Goal: Check status: Check status

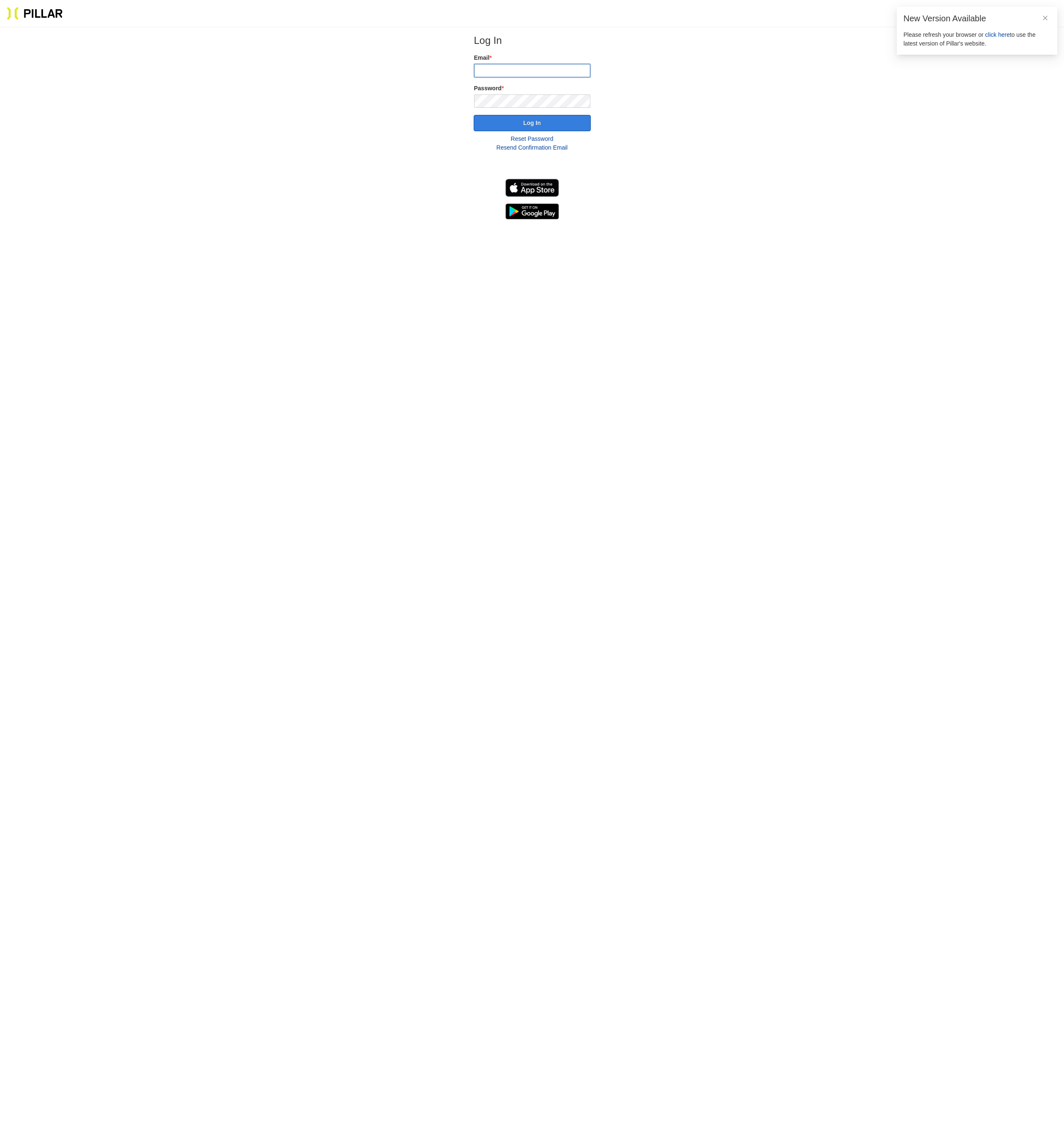
type input "[PERSON_NAME][EMAIL_ADDRESS][PERSON_NAME][DOMAIN_NAME]"
click at [527, 125] on button "Log In" at bounding box center [532, 123] width 117 height 16
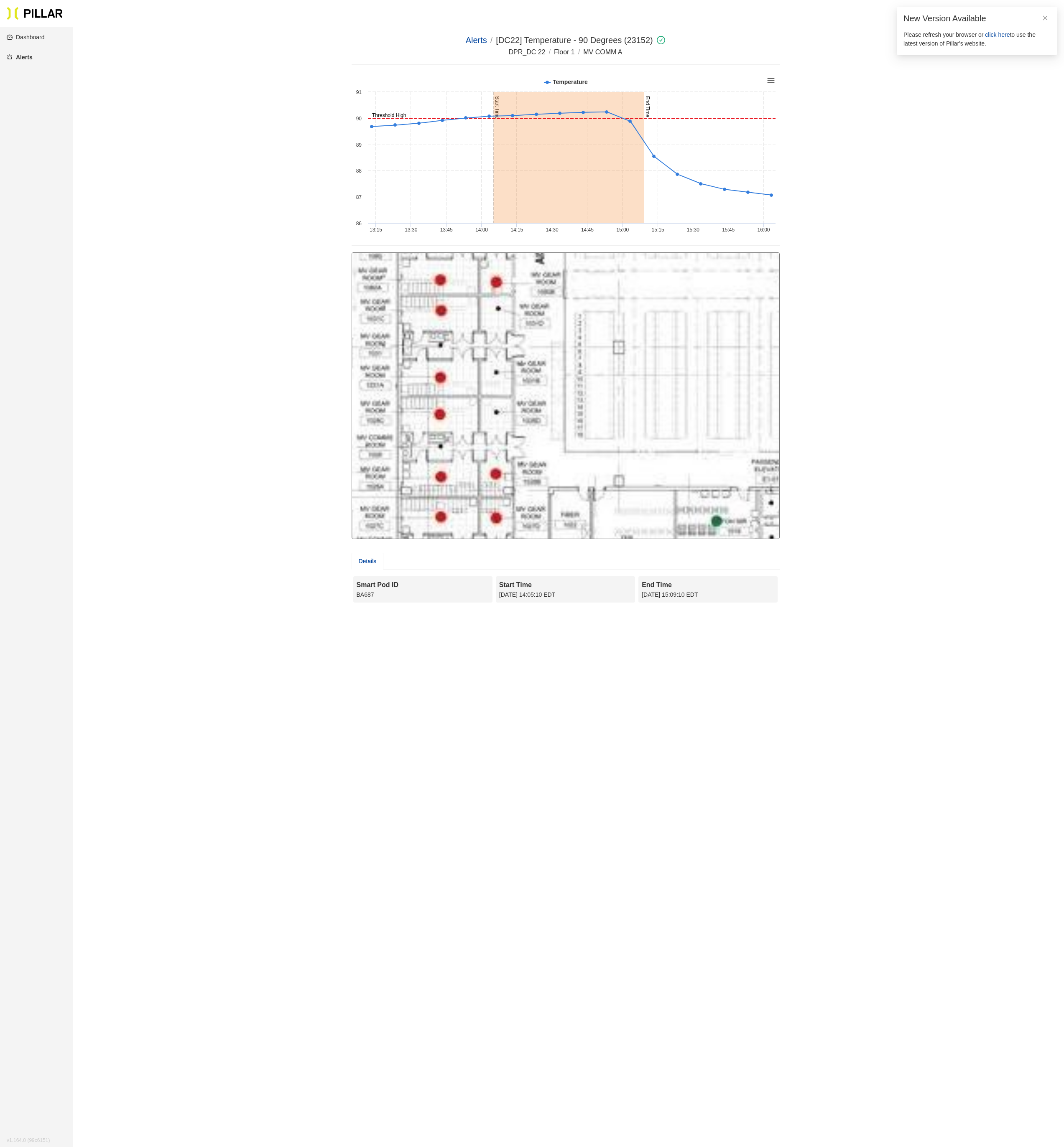
click at [441, 395] on div at bounding box center [565, 395] width 428 height 287
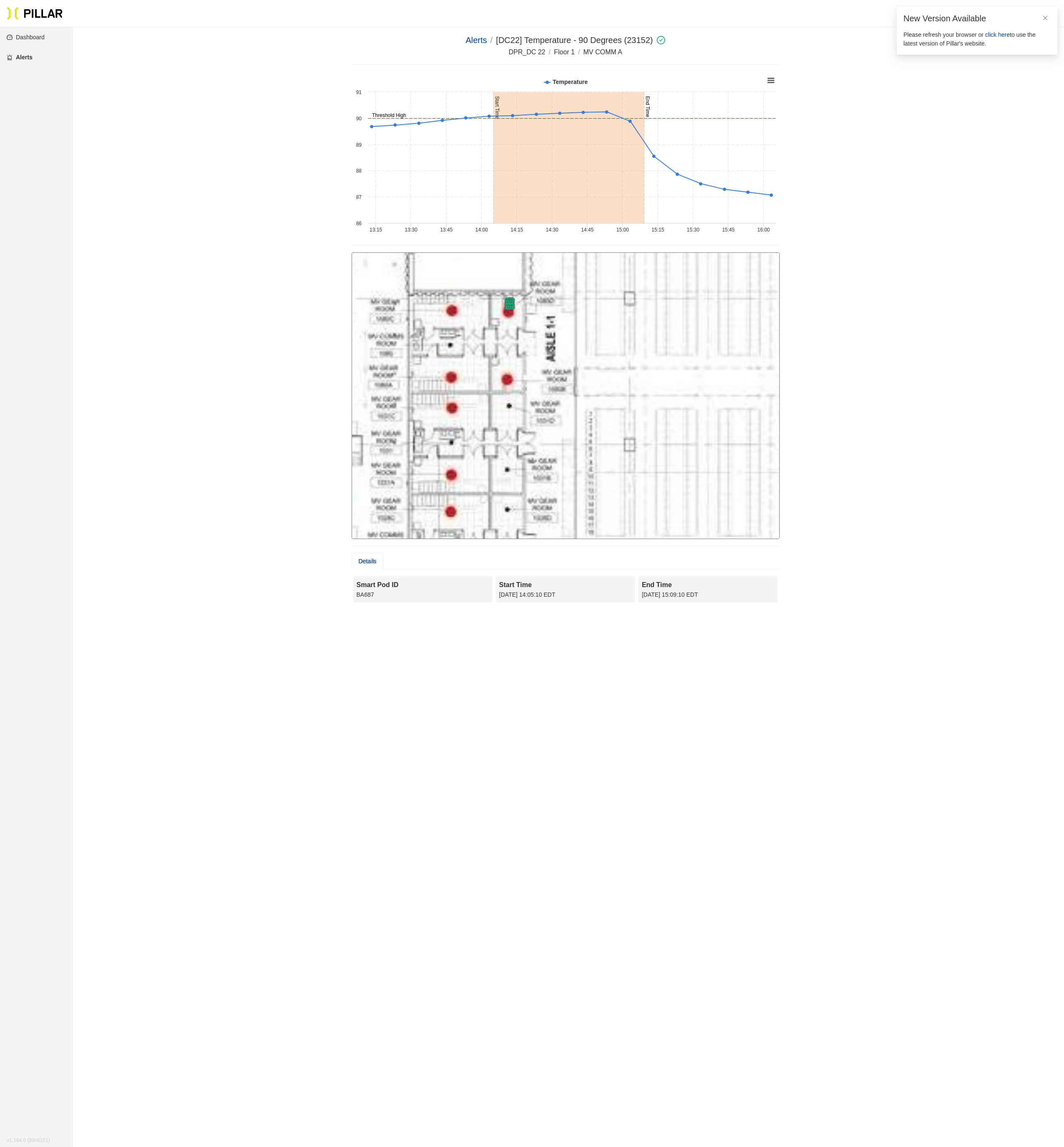
drag, startPoint x: 488, startPoint y: 366, endPoint x: 499, endPoint y: 465, distance: 99.6
click at [499, 395] on div at bounding box center [565, 395] width 428 height 287
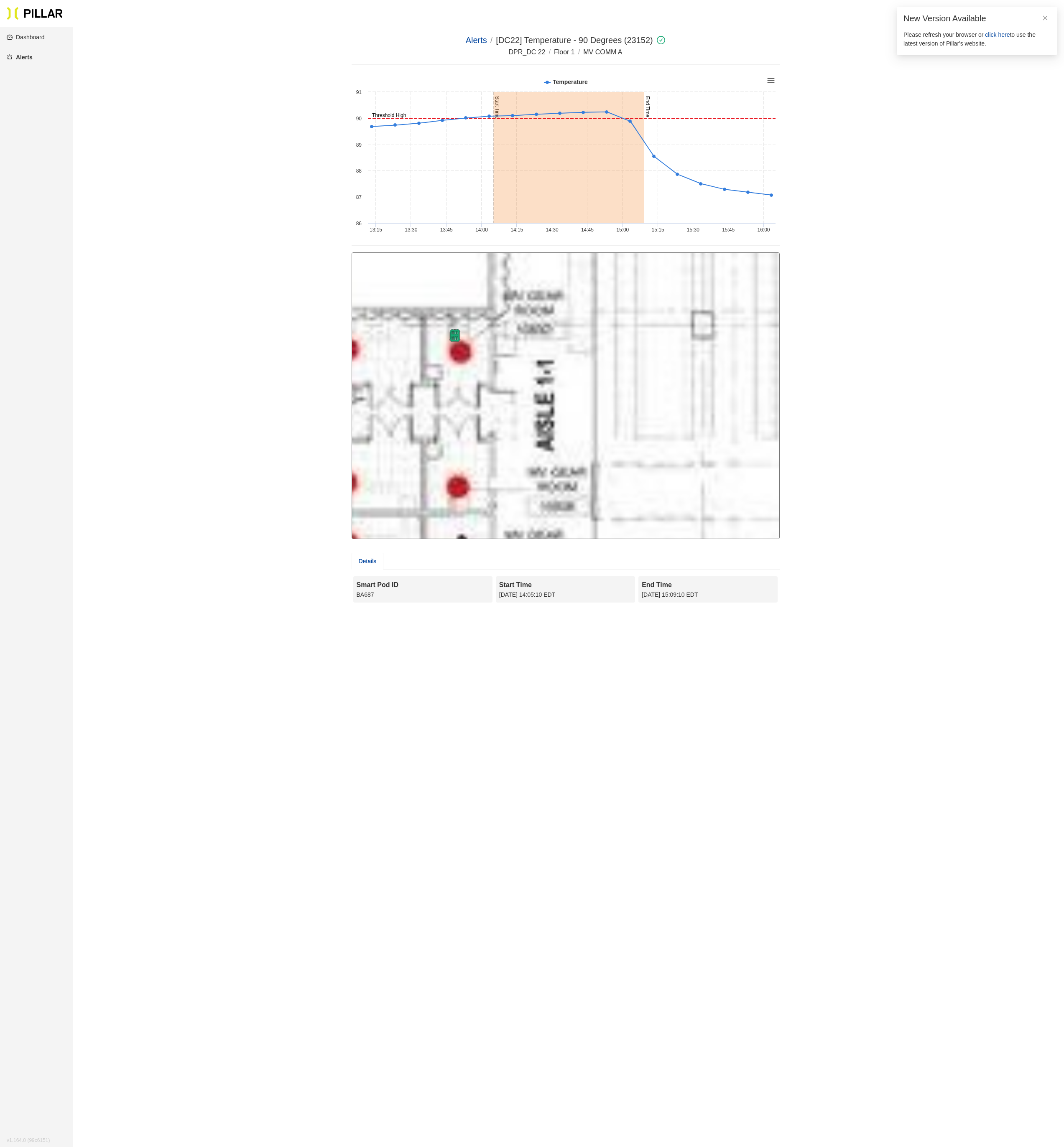
click at [458, 337] on img at bounding box center [454, 335] width 29 height 13
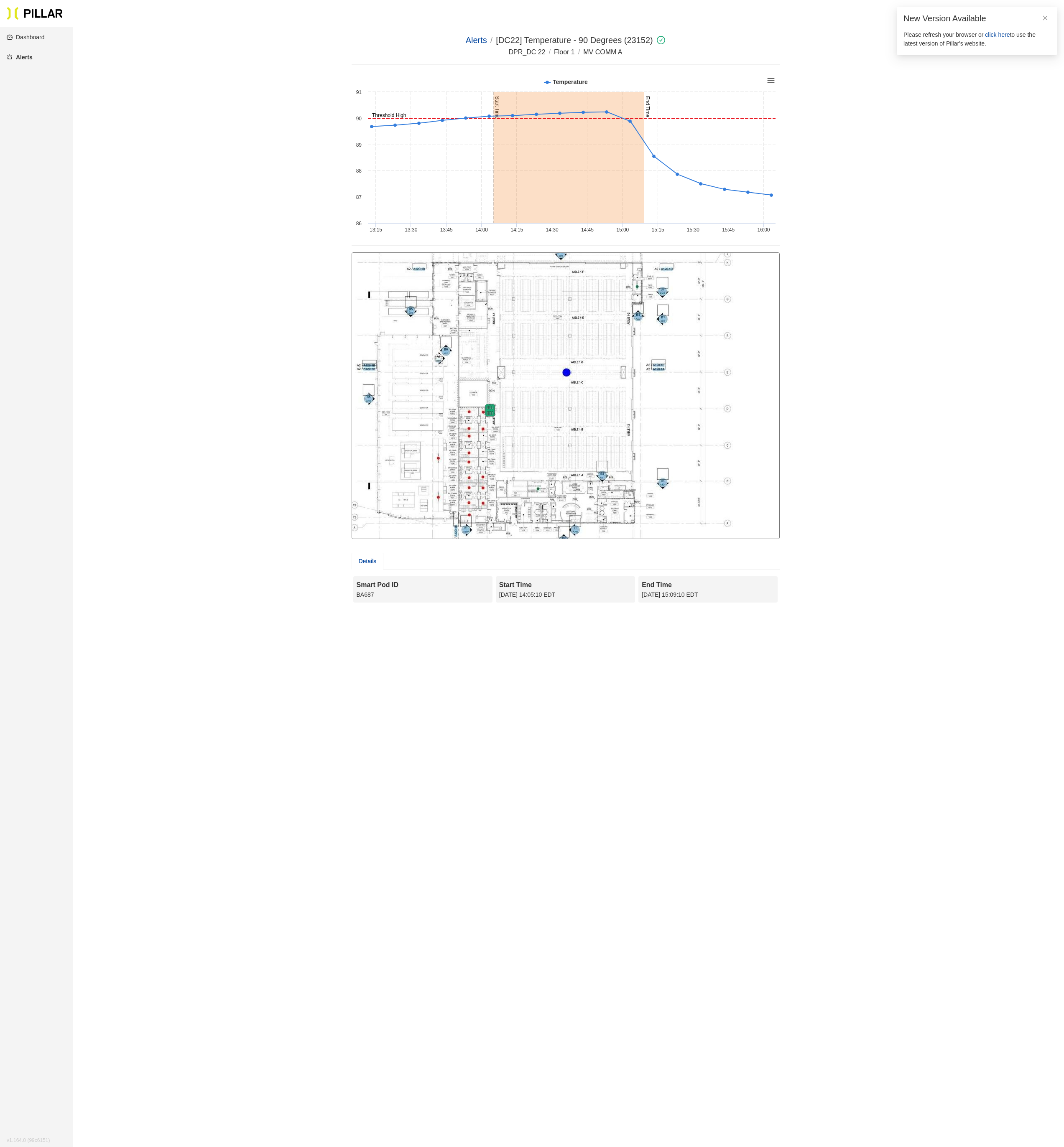
click at [39, 34] on link "Dashboard" at bounding box center [26, 37] width 38 height 7
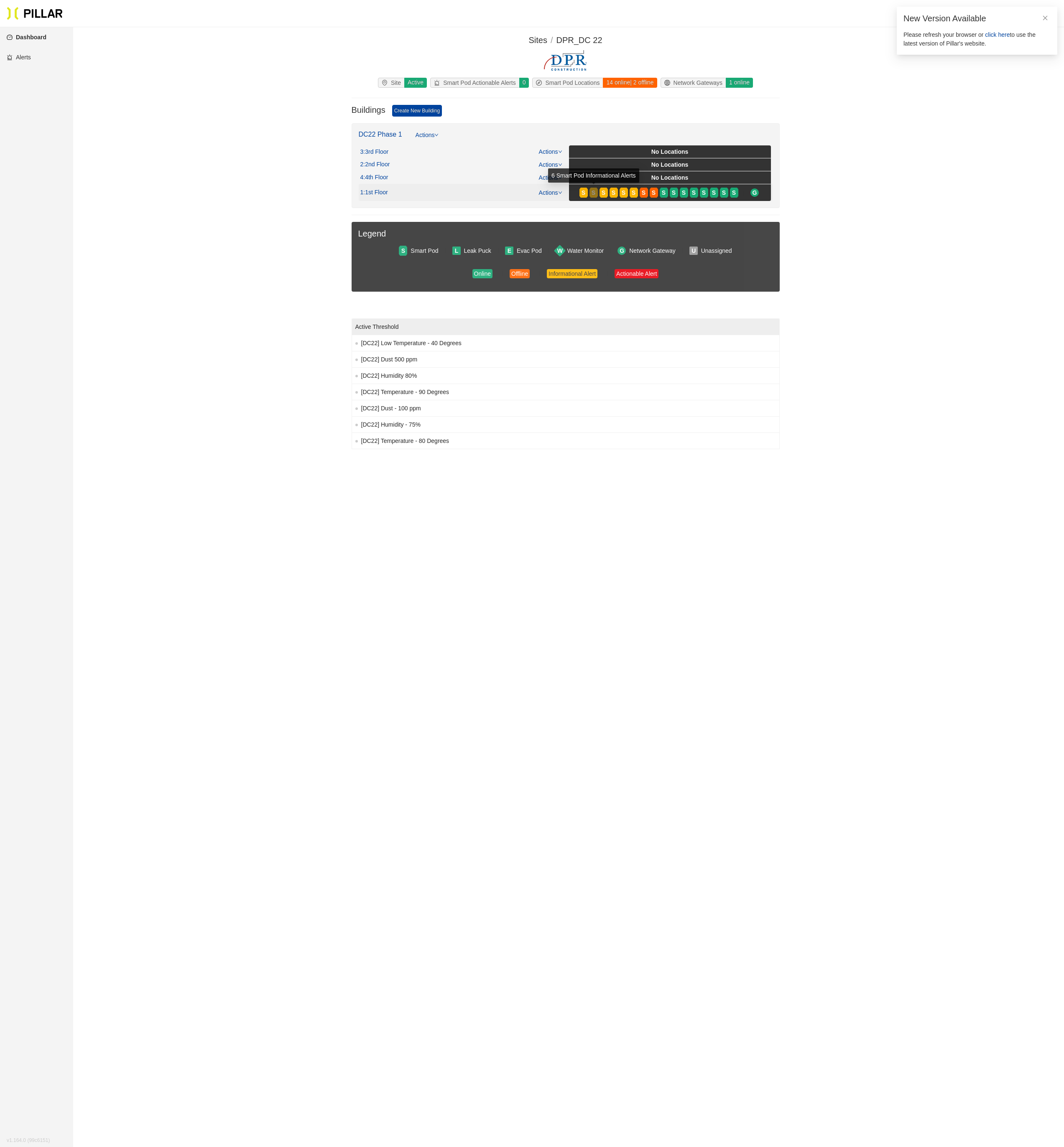
click at [593, 193] on span "S" at bounding box center [593, 192] width 4 height 9
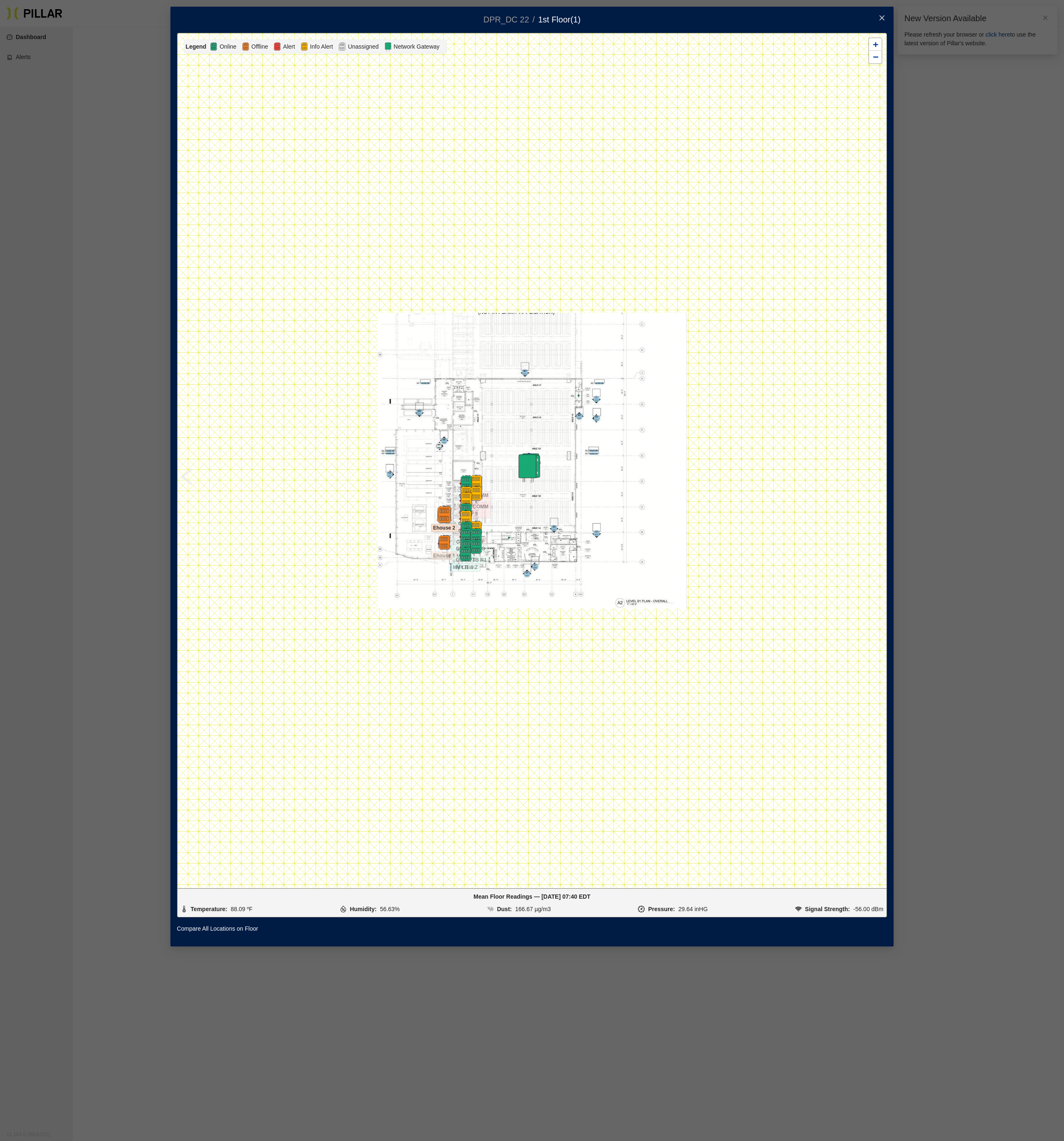
click at [440, 393] on img at bounding box center [444, 514] width 18 height 18
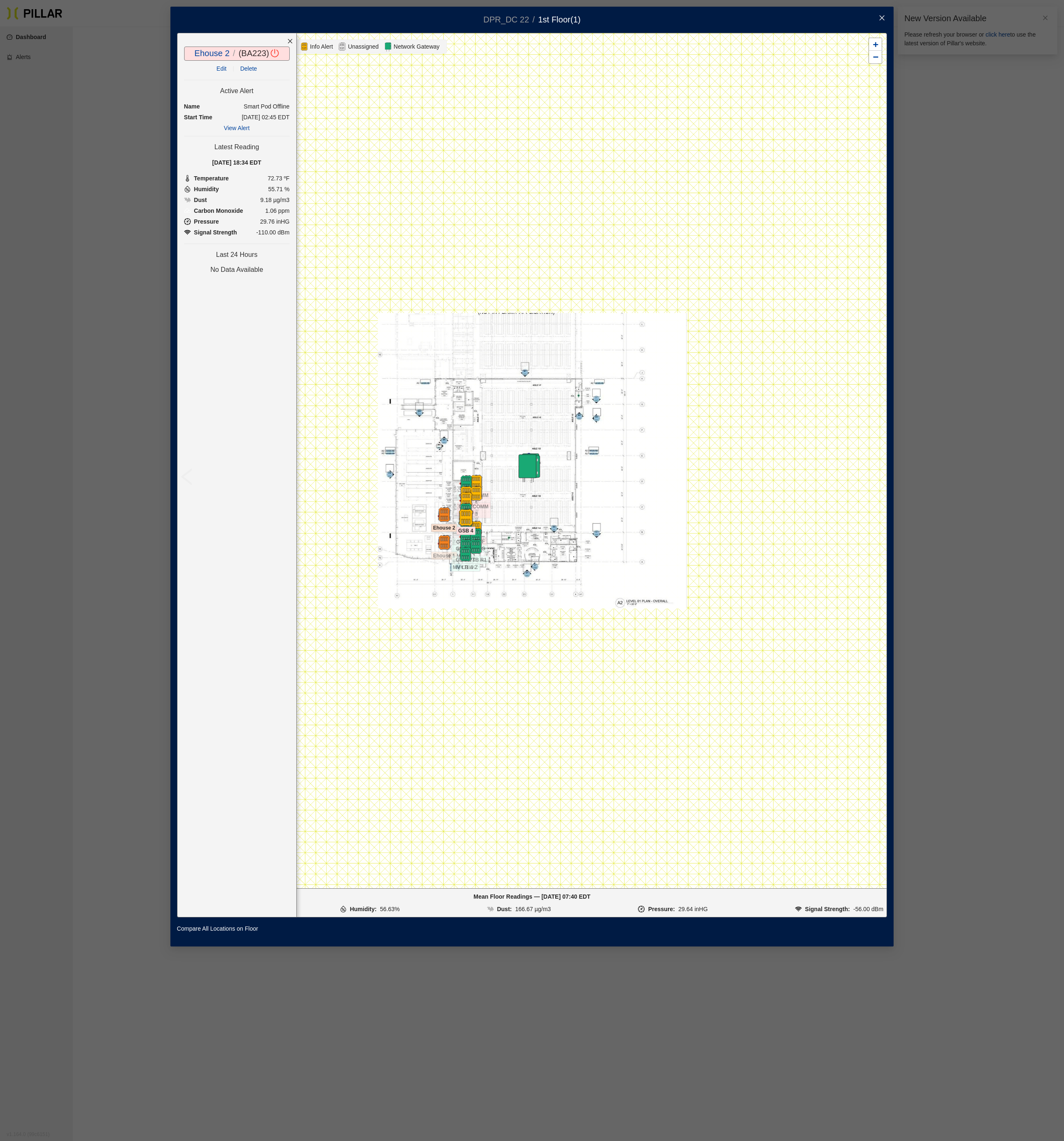
click at [466, 393] on img at bounding box center [466, 517] width 18 height 18
click at [465, 393] on img at bounding box center [466, 499] width 18 height 18
click at [466, 393] on div at bounding box center [476, 493] width 29 height 15
click at [478, 393] on img at bounding box center [476, 493] width 18 height 18
click at [477, 393] on div at bounding box center [466, 483] width 29 height 15
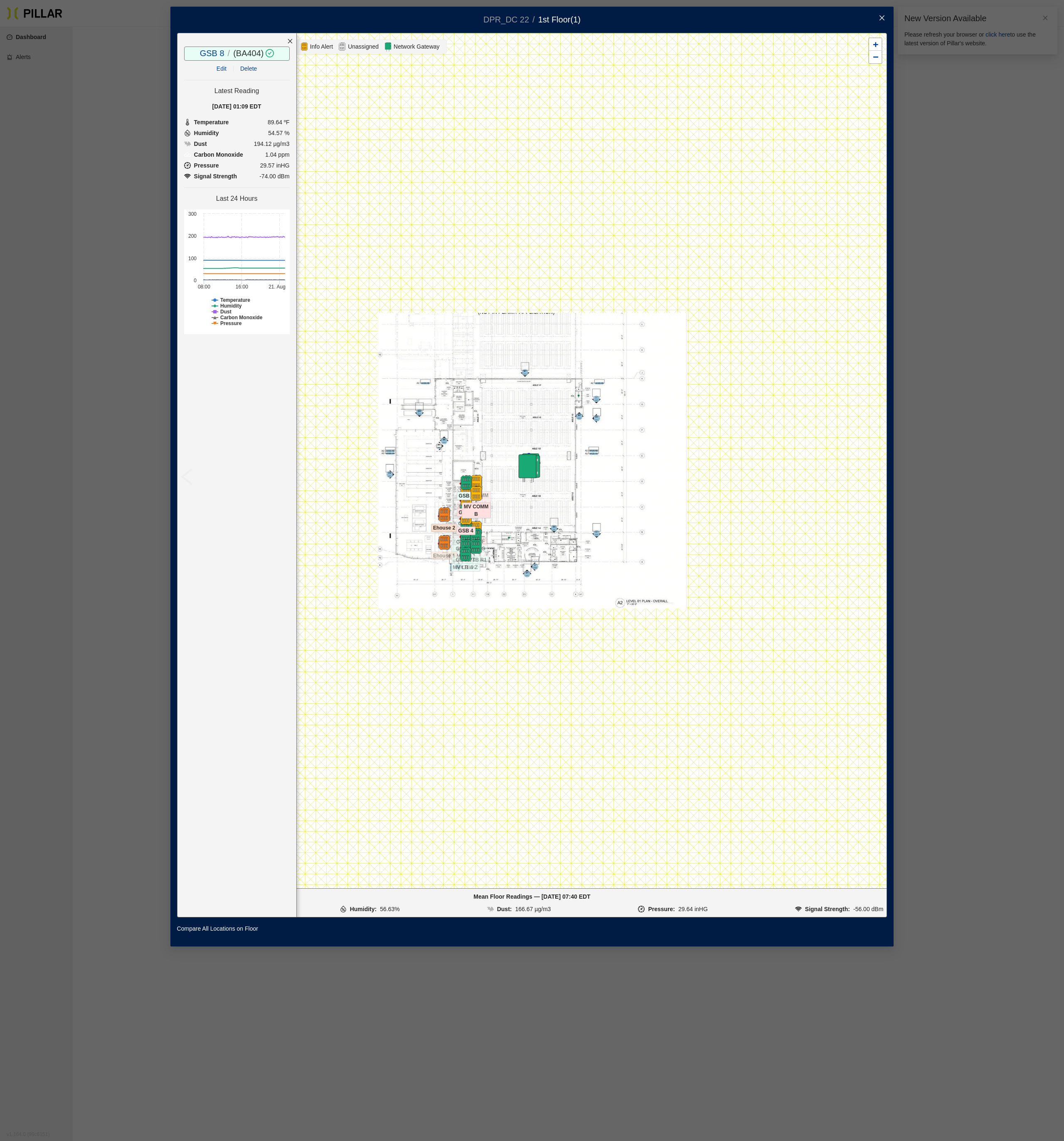
click at [478, 393] on div at bounding box center [466, 518] width 29 height 15
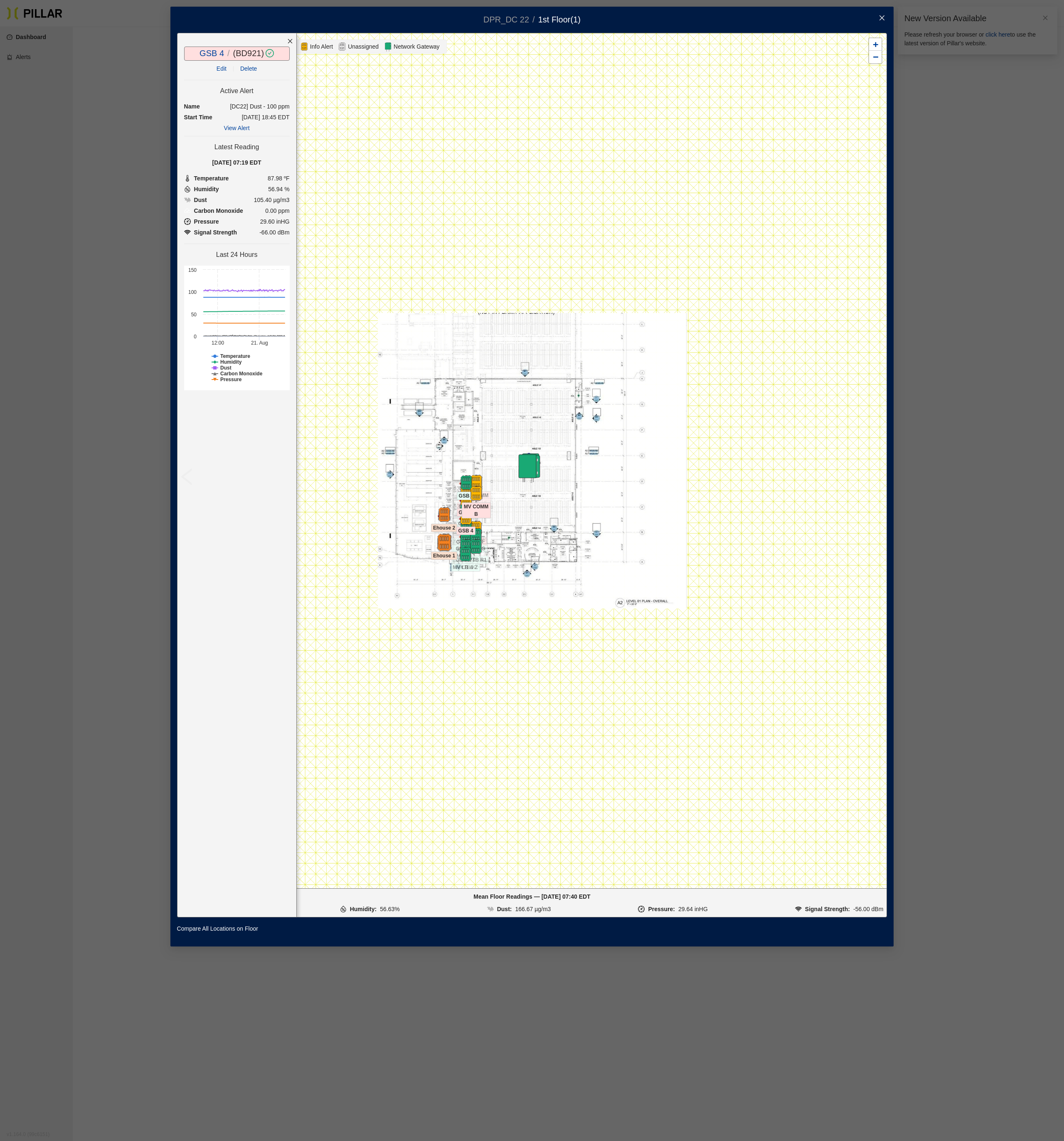
click at [446, 393] on img at bounding box center [444, 542] width 18 height 18
click at [439, 393] on img at bounding box center [444, 514] width 18 height 18
click at [530, 393] on img at bounding box center [528, 467] width 29 height 29
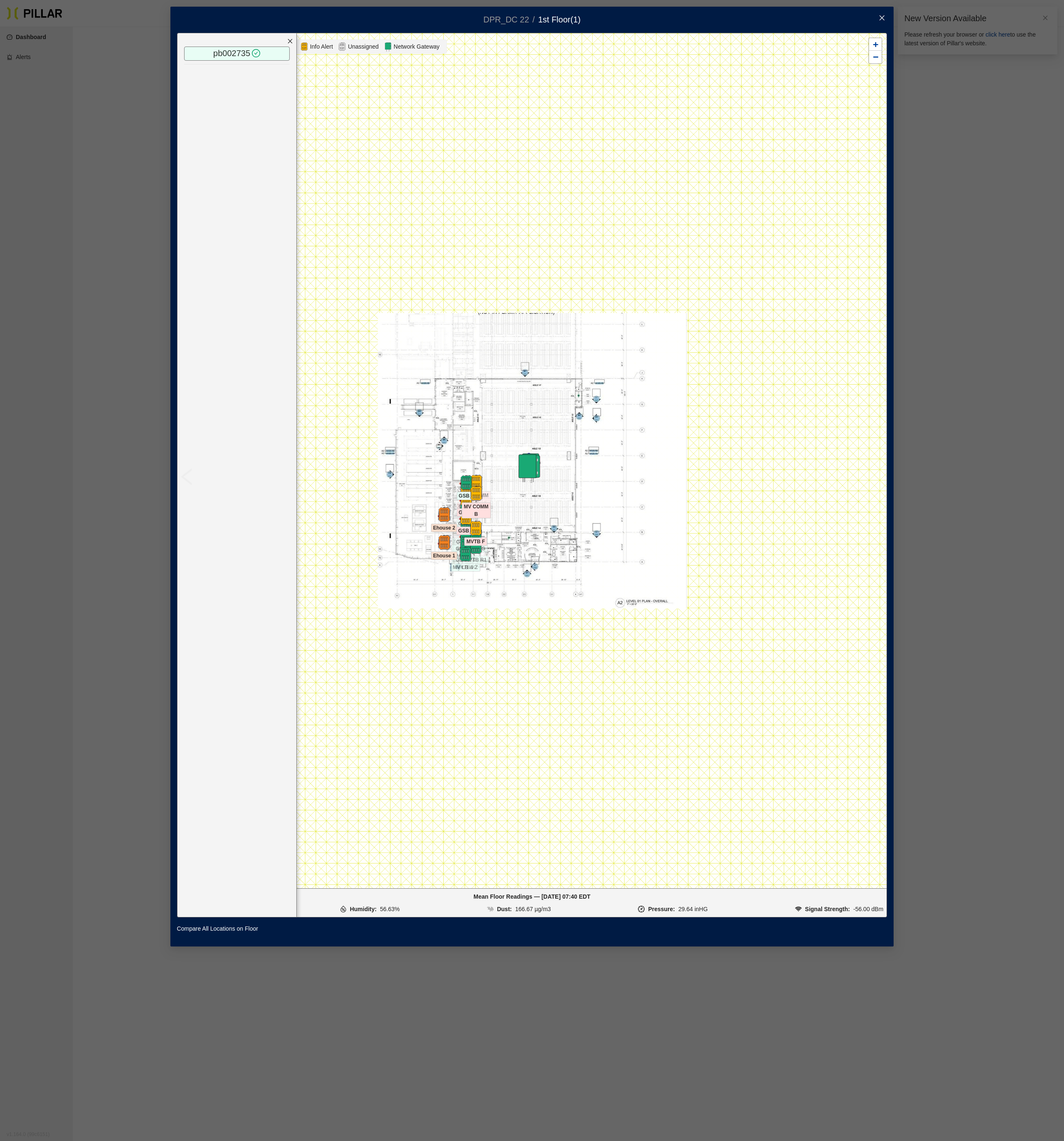
click at [483, 393] on span "MVTB F" at bounding box center [476, 542] width 23 height 9
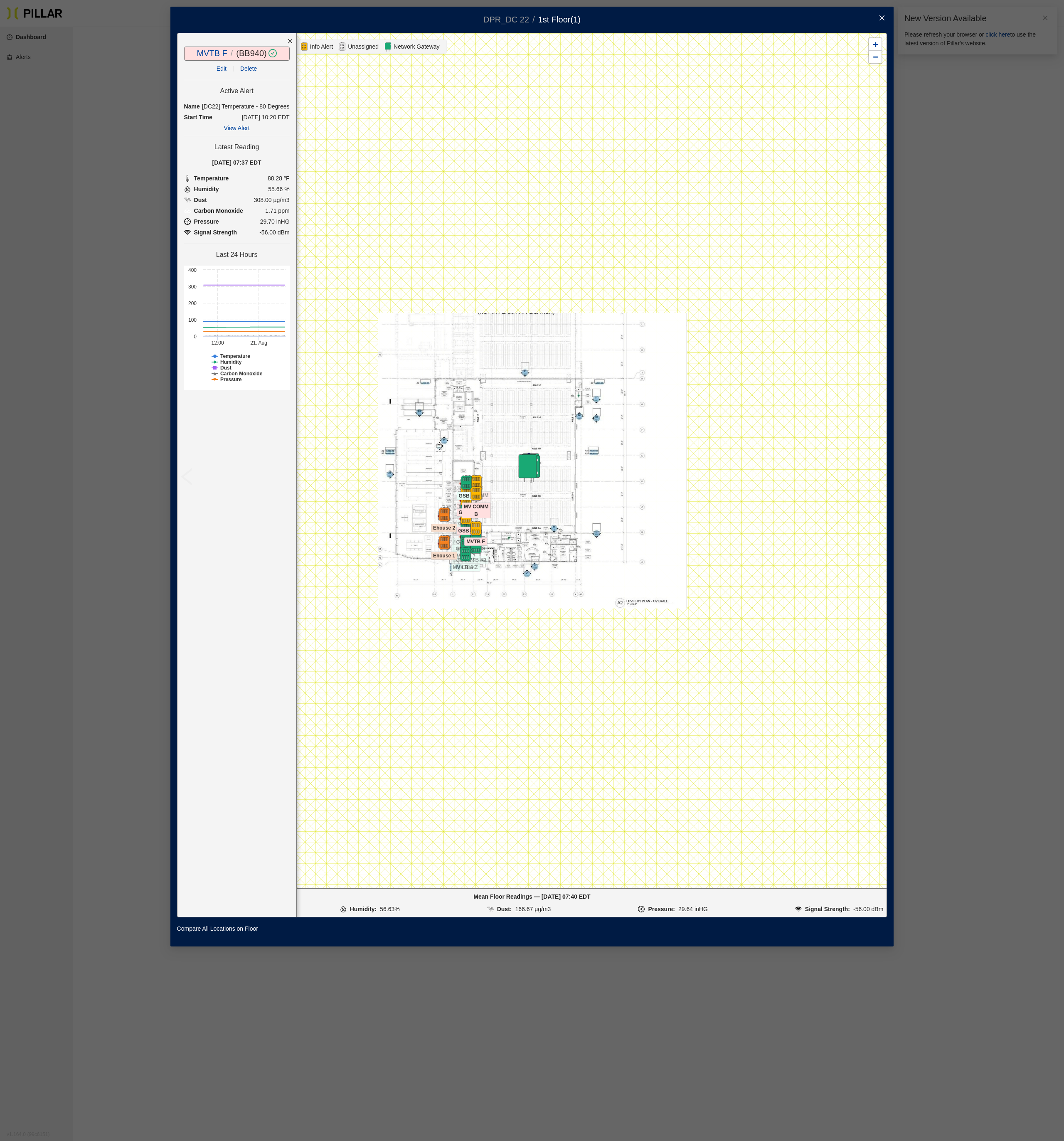
click at [798, 18] on icon "close" at bounding box center [882, 18] width 7 height 7
